Goal: Transaction & Acquisition: Purchase product/service

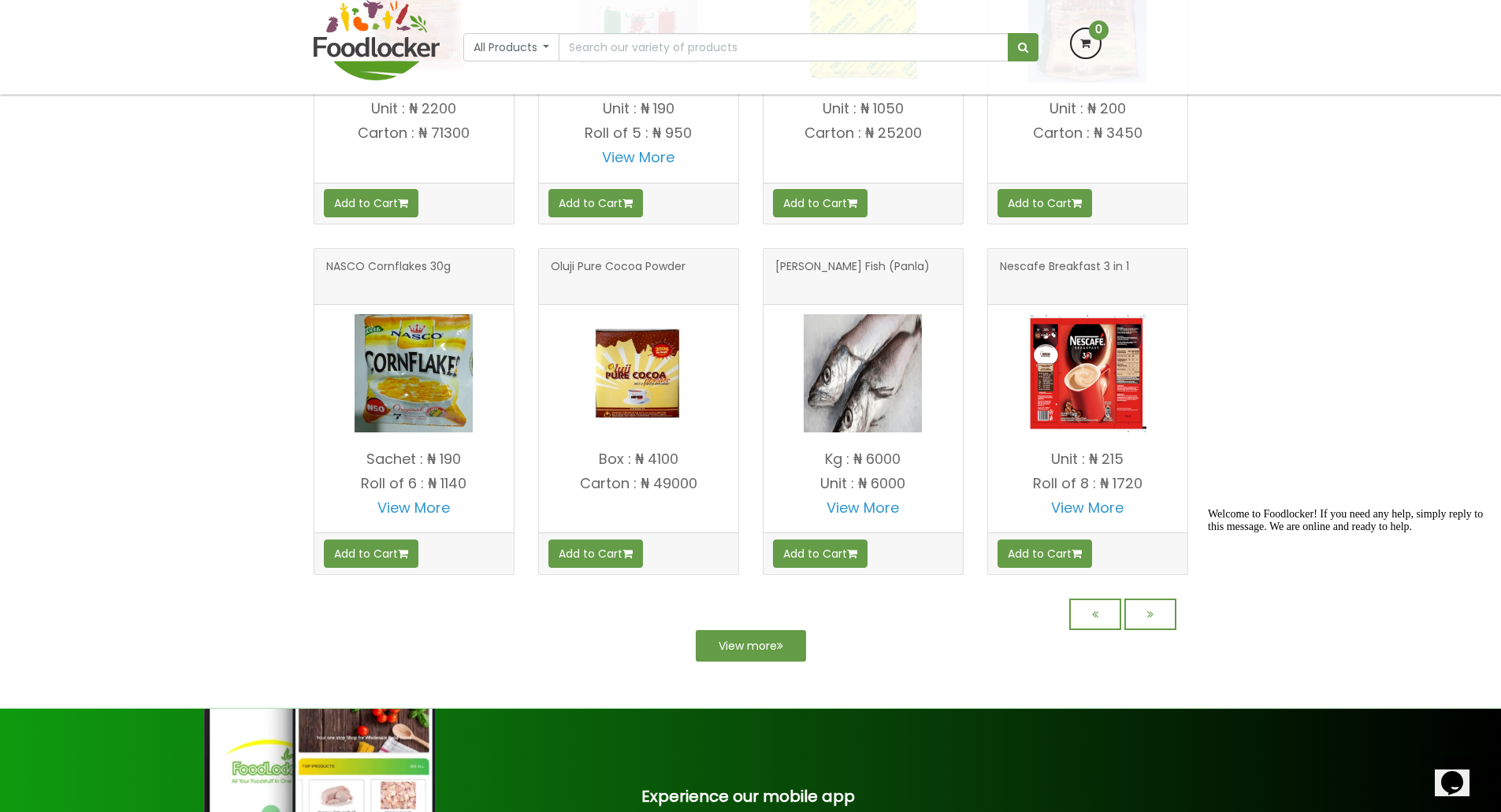
scroll to position [1124, 0]
click at [1150, 620] on icon at bounding box center [1150, 614] width 7 height 11
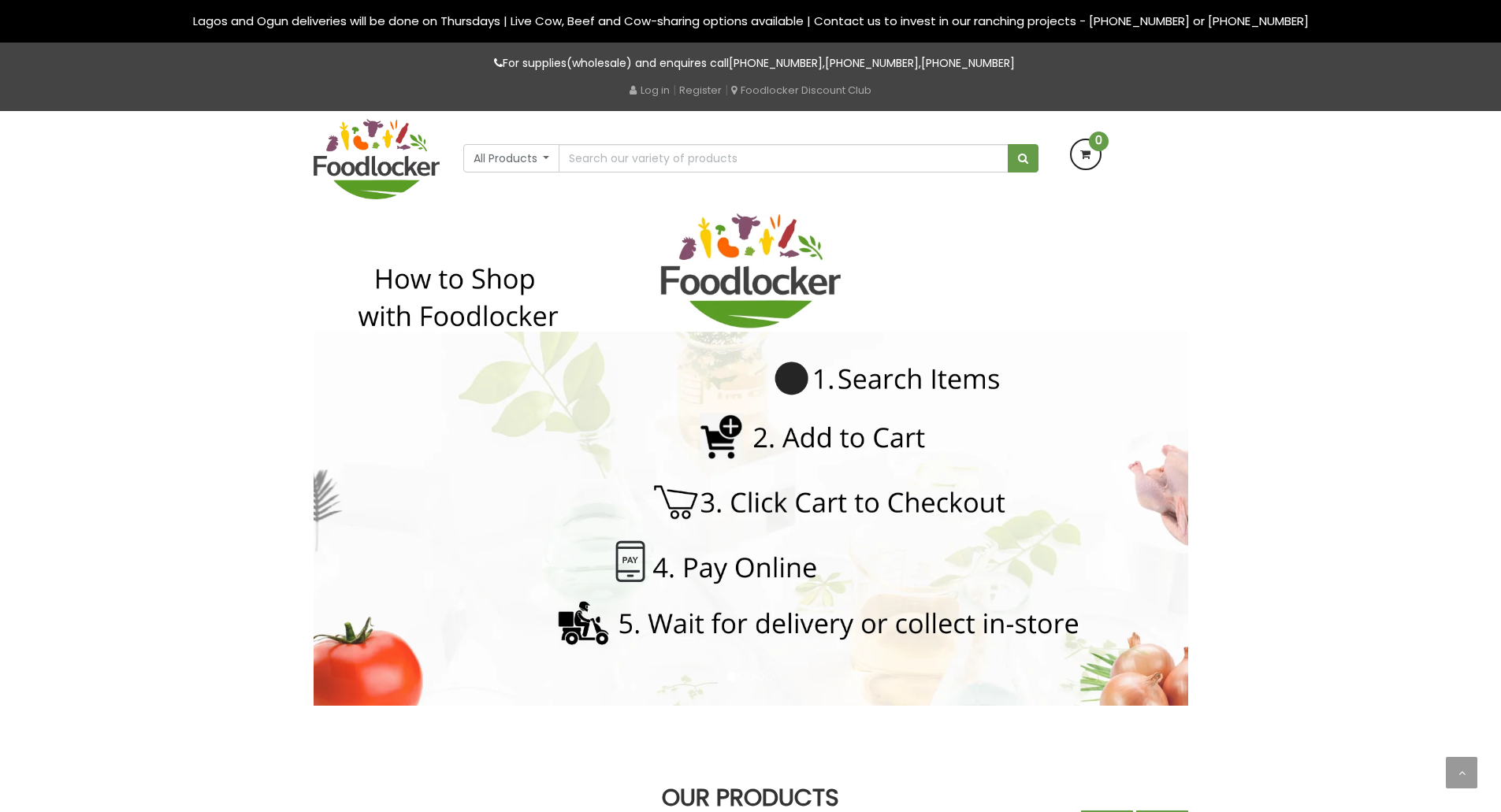
click at [1150, 631] on img at bounding box center [750, 459] width 874 height 492
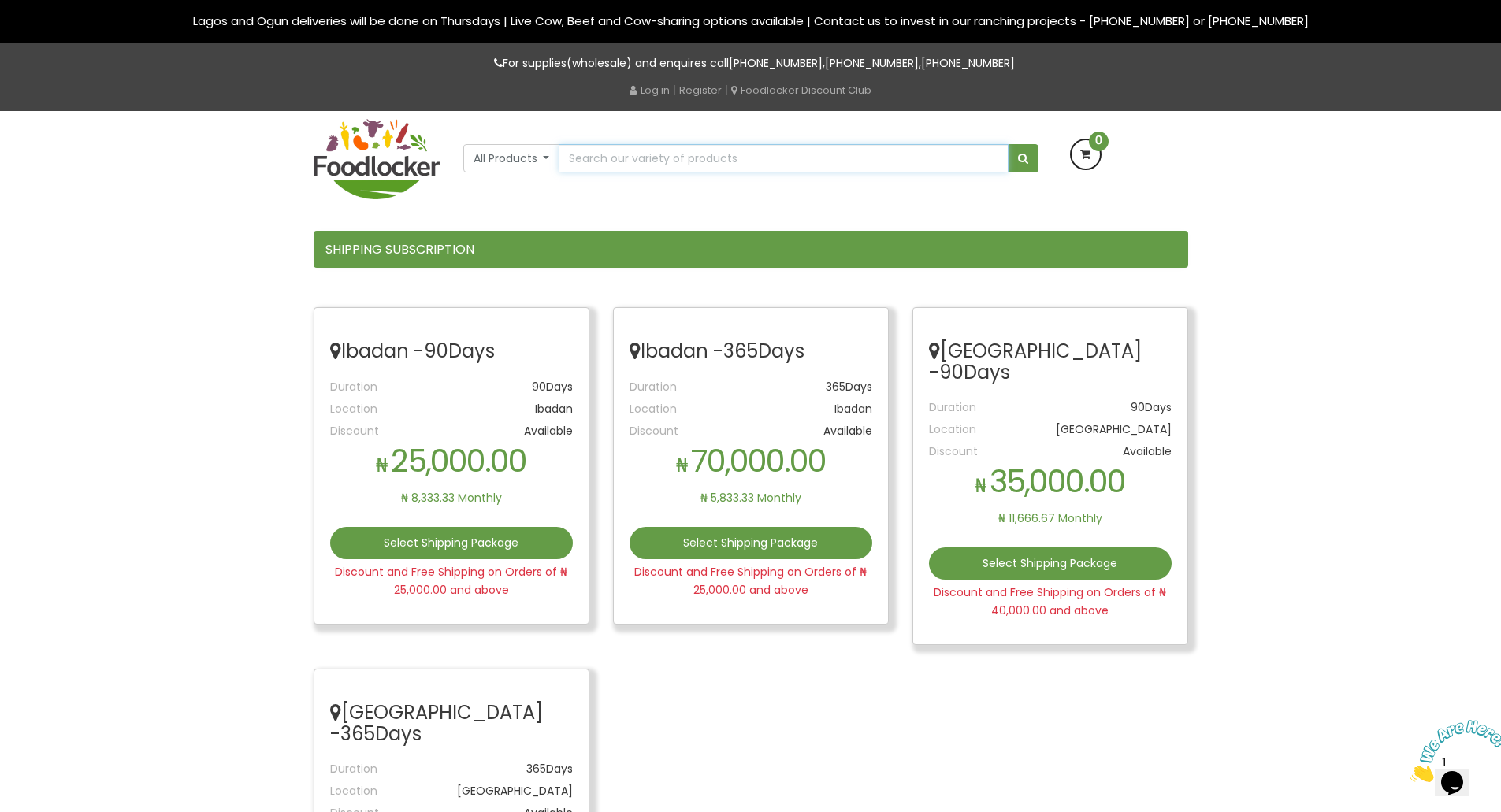
click at [867, 152] on input "text" at bounding box center [783, 158] width 449 height 28
type input "diapers"
click at [1008, 144] on button "submit" at bounding box center [1023, 158] width 31 height 28
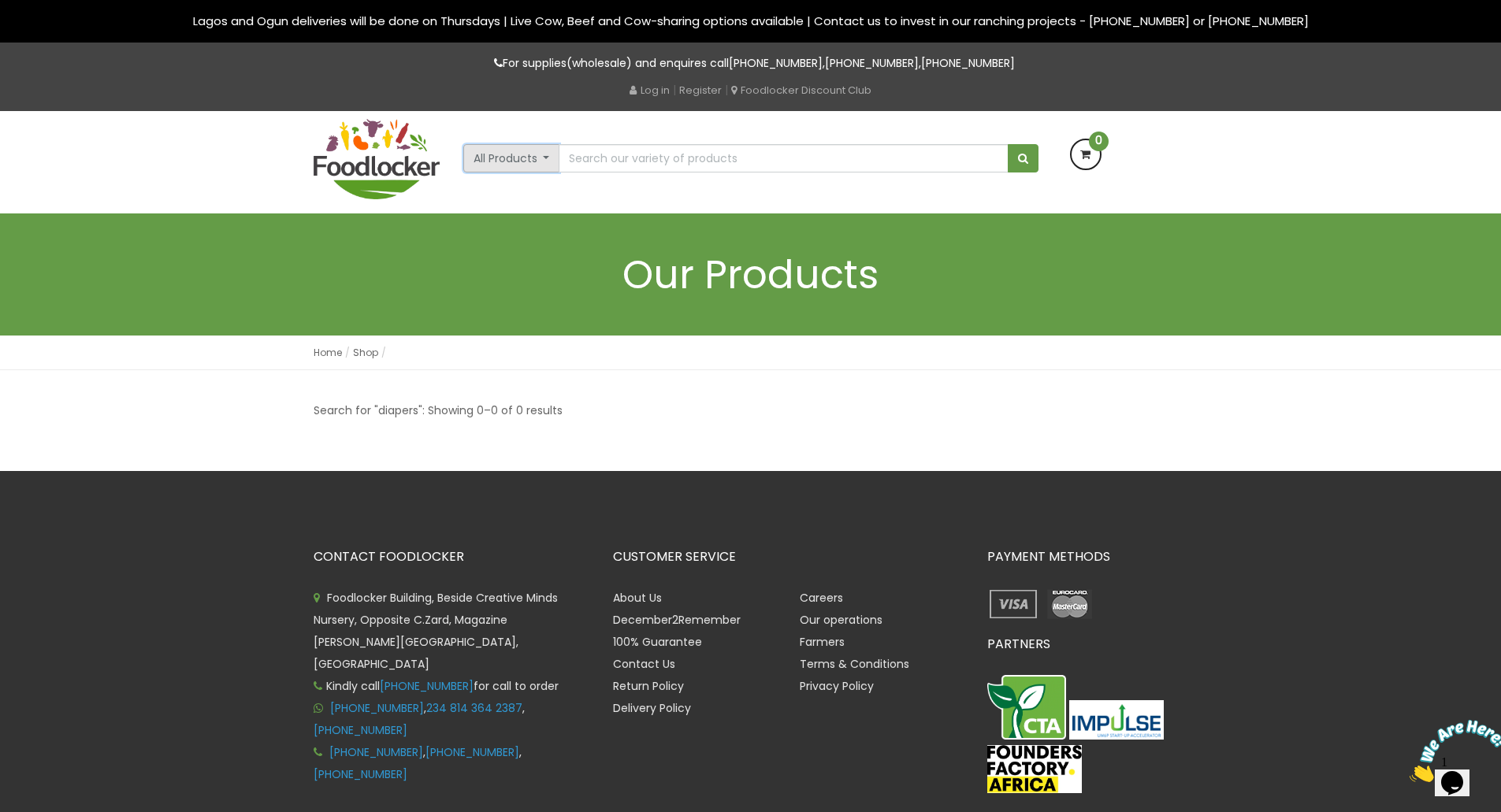
click at [546, 159] on button "All Products" at bounding box center [511, 158] width 97 height 28
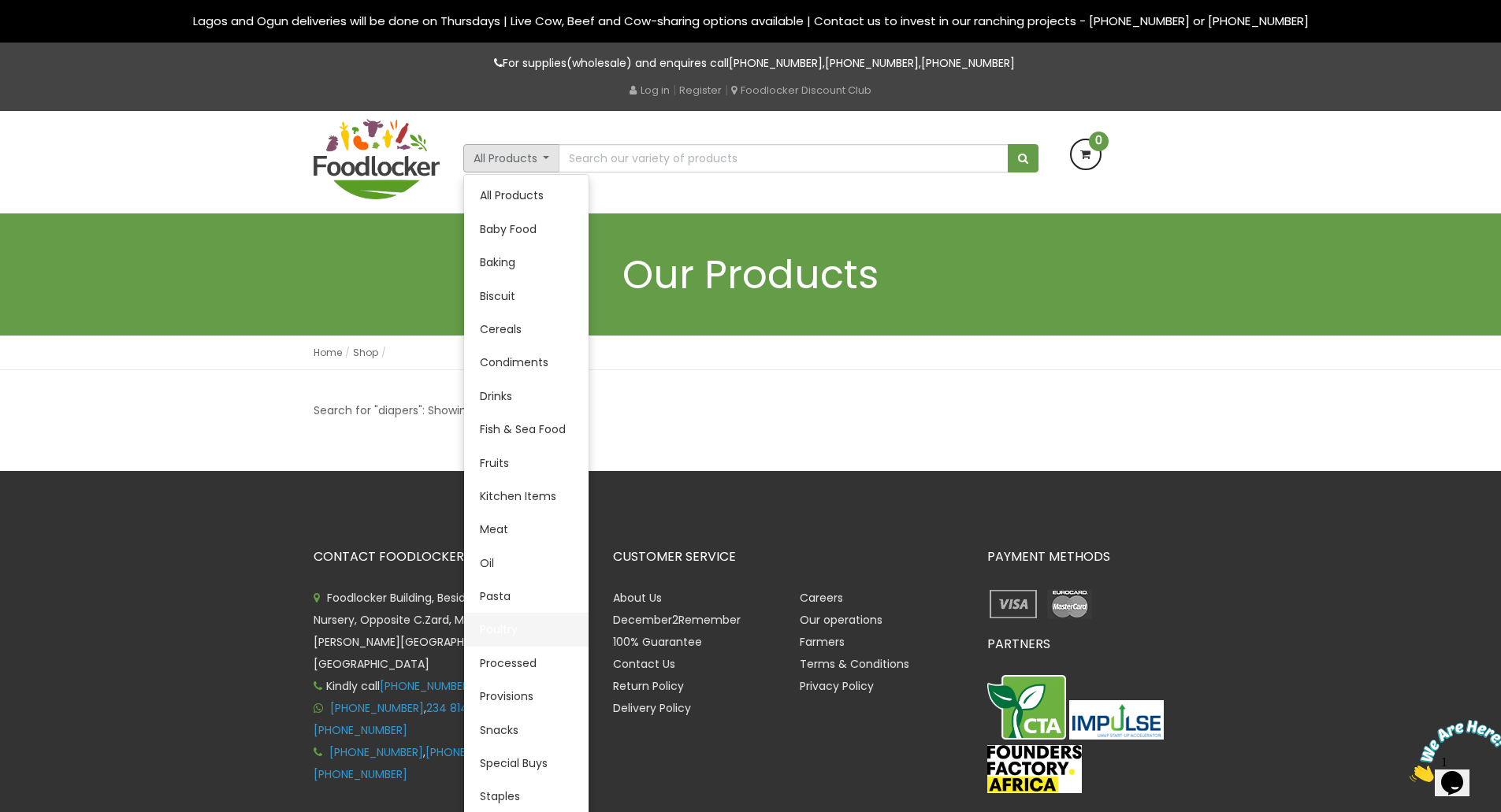
click at [504, 624] on link "Poultry" at bounding box center [526, 629] width 125 height 33
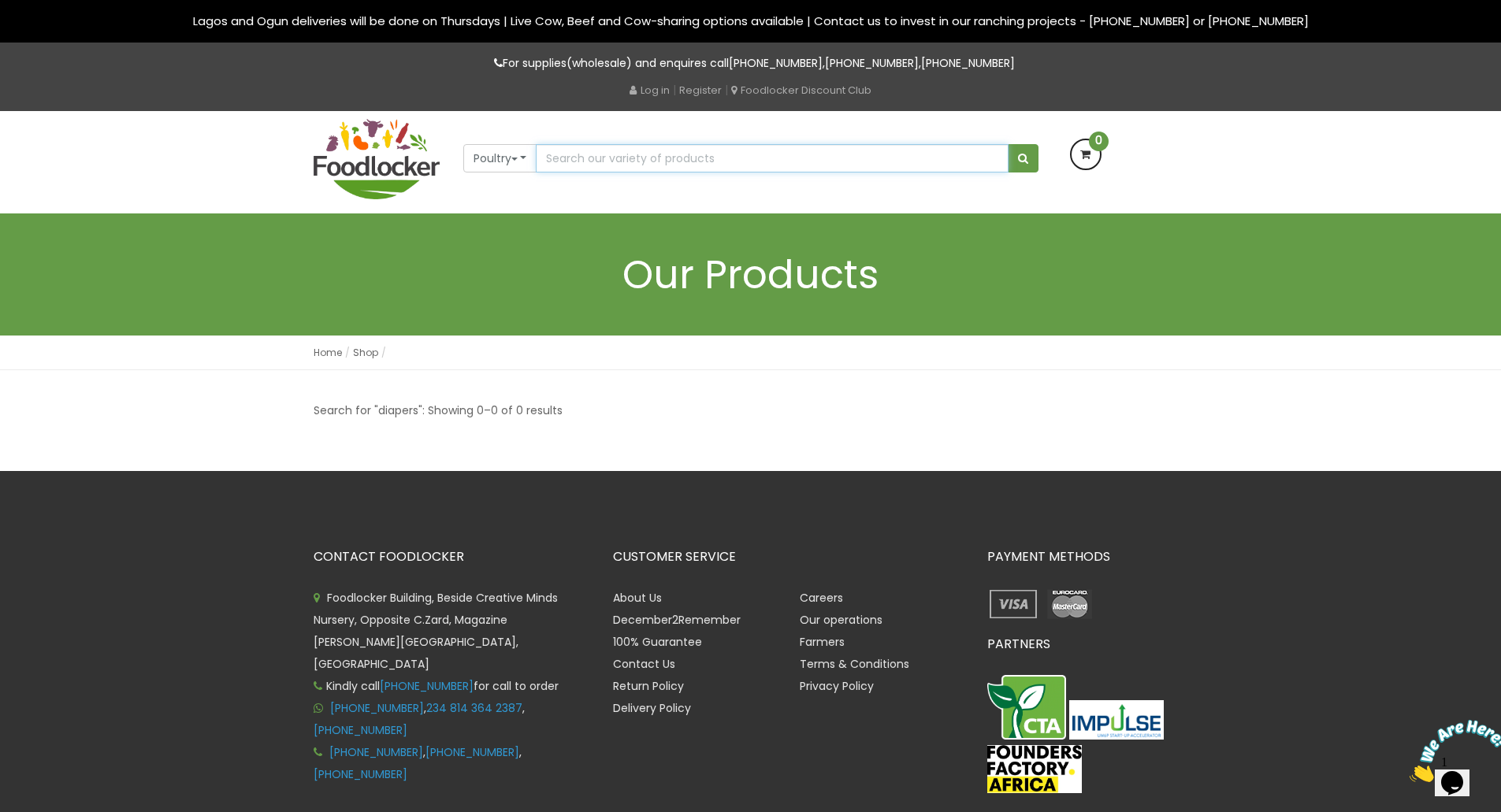
click at [841, 152] on input "text" at bounding box center [771, 158] width 472 height 28
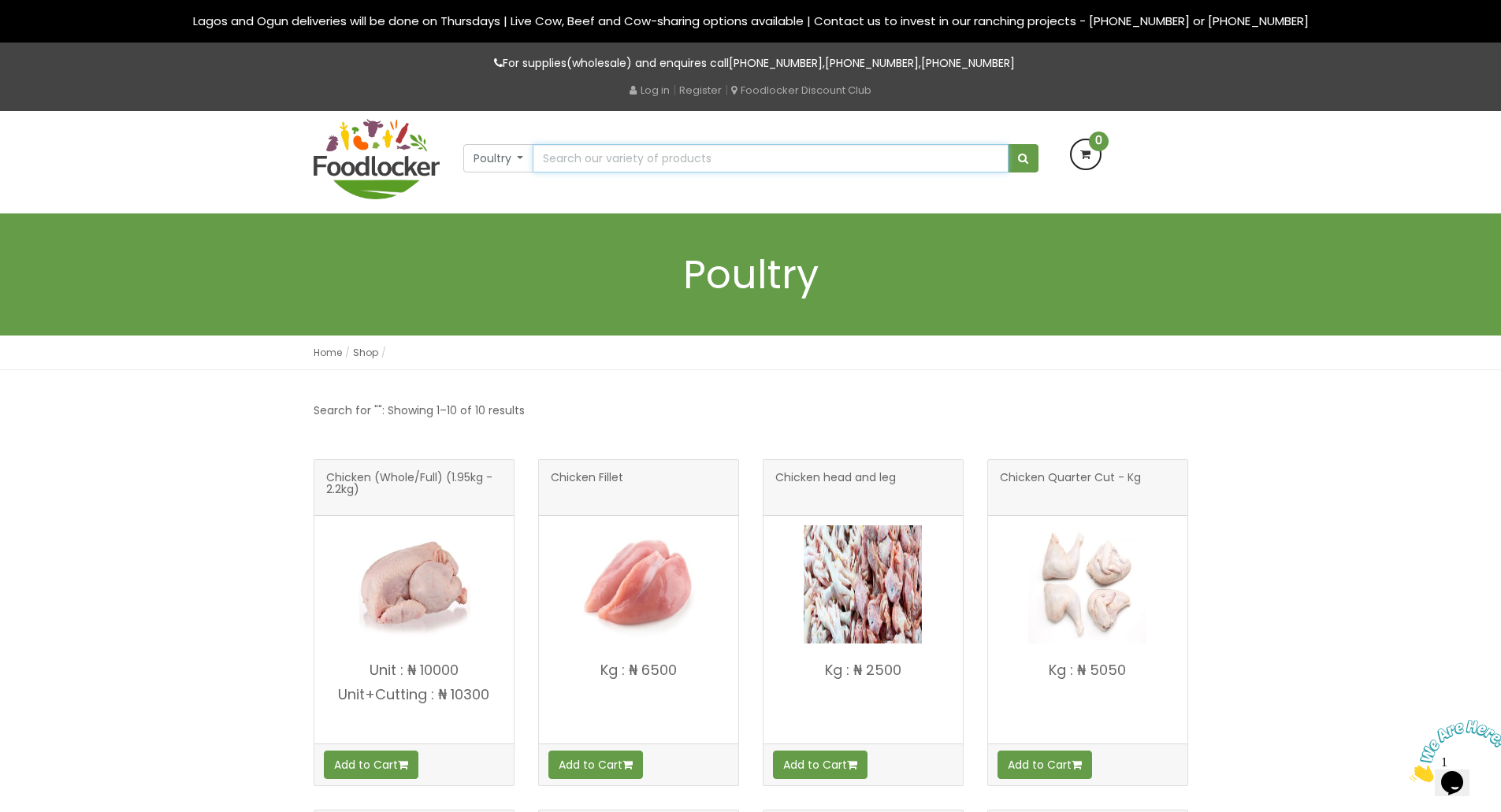
click at [745, 151] on input "text" at bounding box center [770, 158] width 476 height 28
type input "Beans (Oloyin) - Picked"
